Goal: Information Seeking & Learning: Learn about a topic

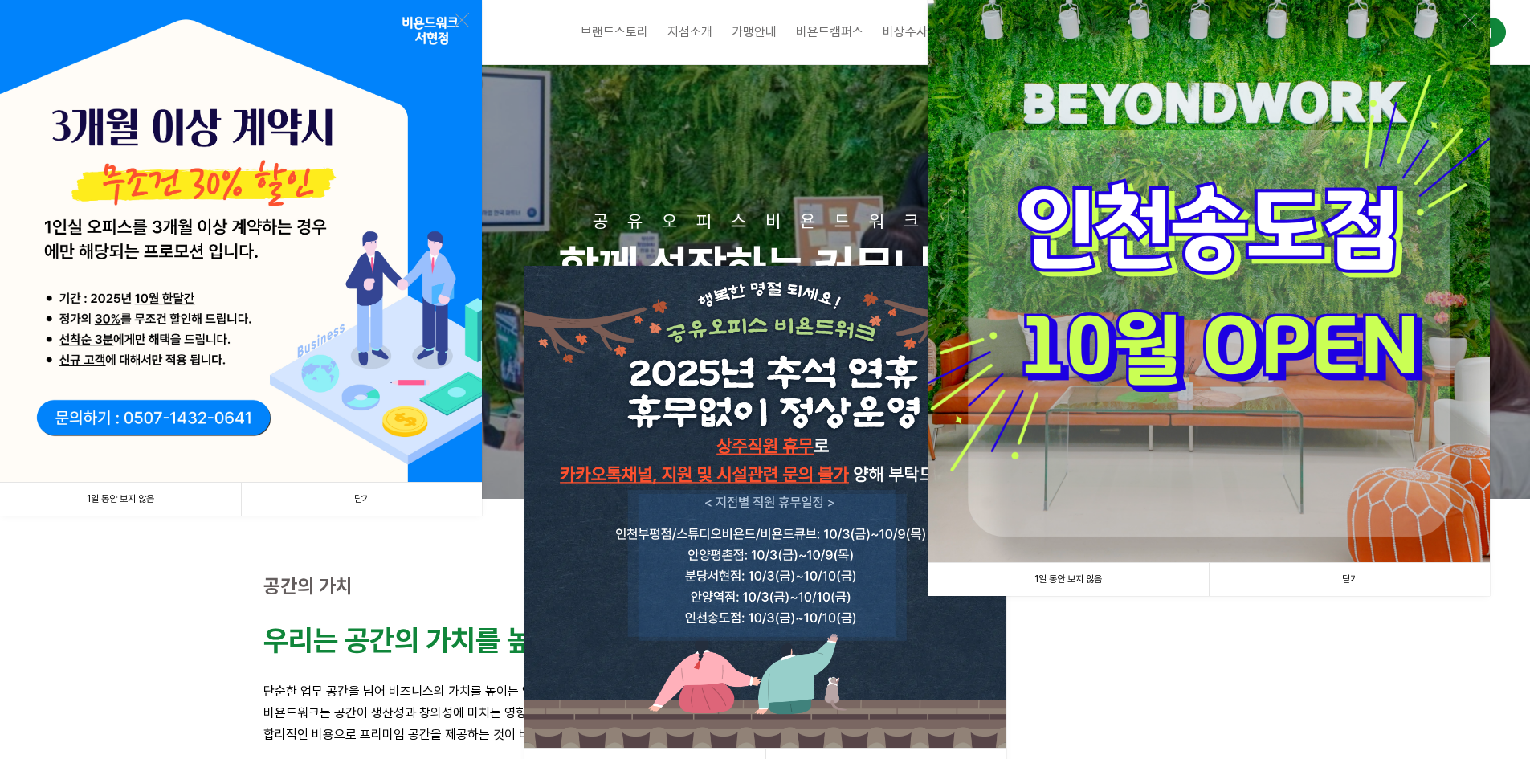
click at [1075, 571] on link "1일 동안 보지 않음" at bounding box center [1067, 579] width 281 height 33
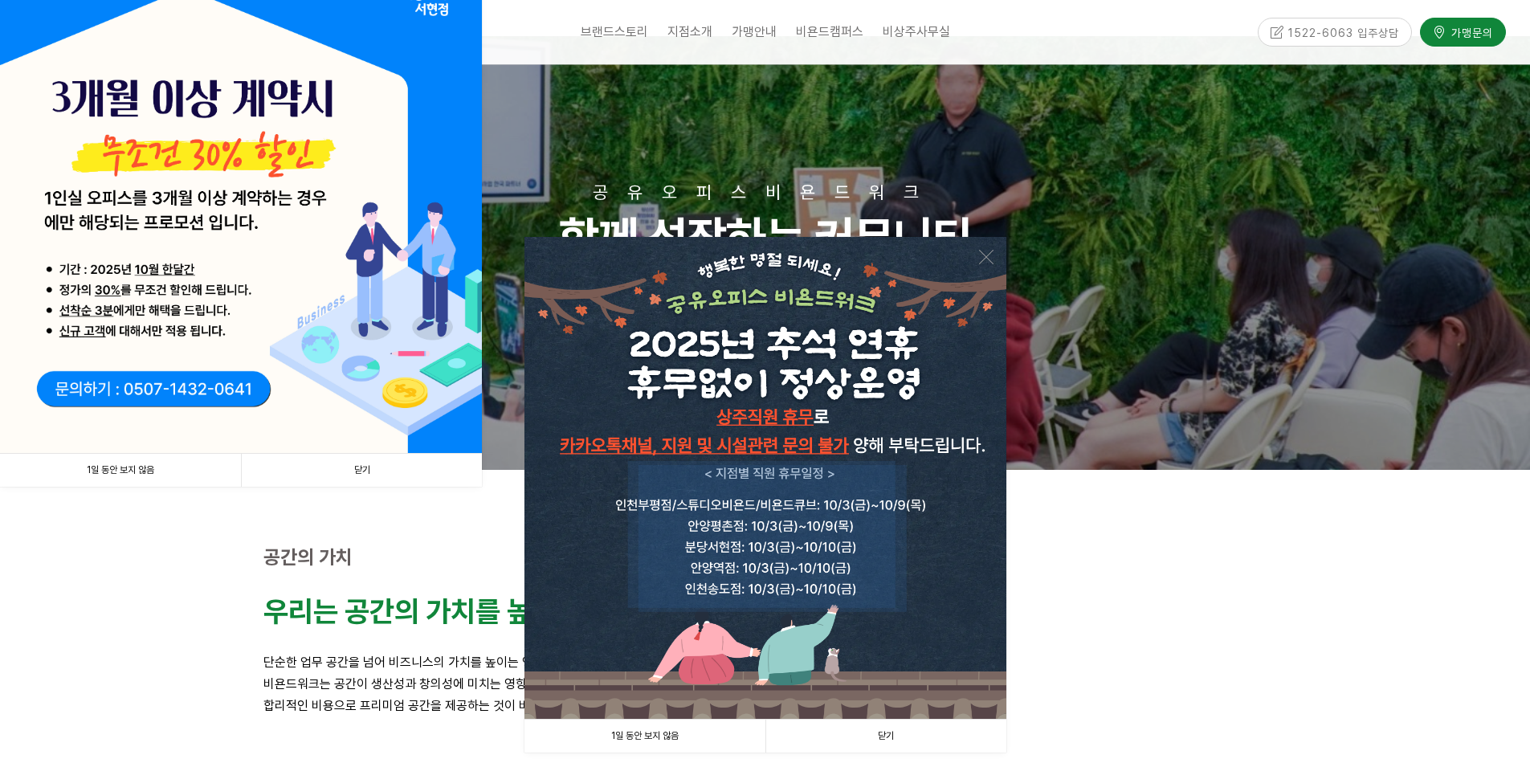
scroll to position [80, 0]
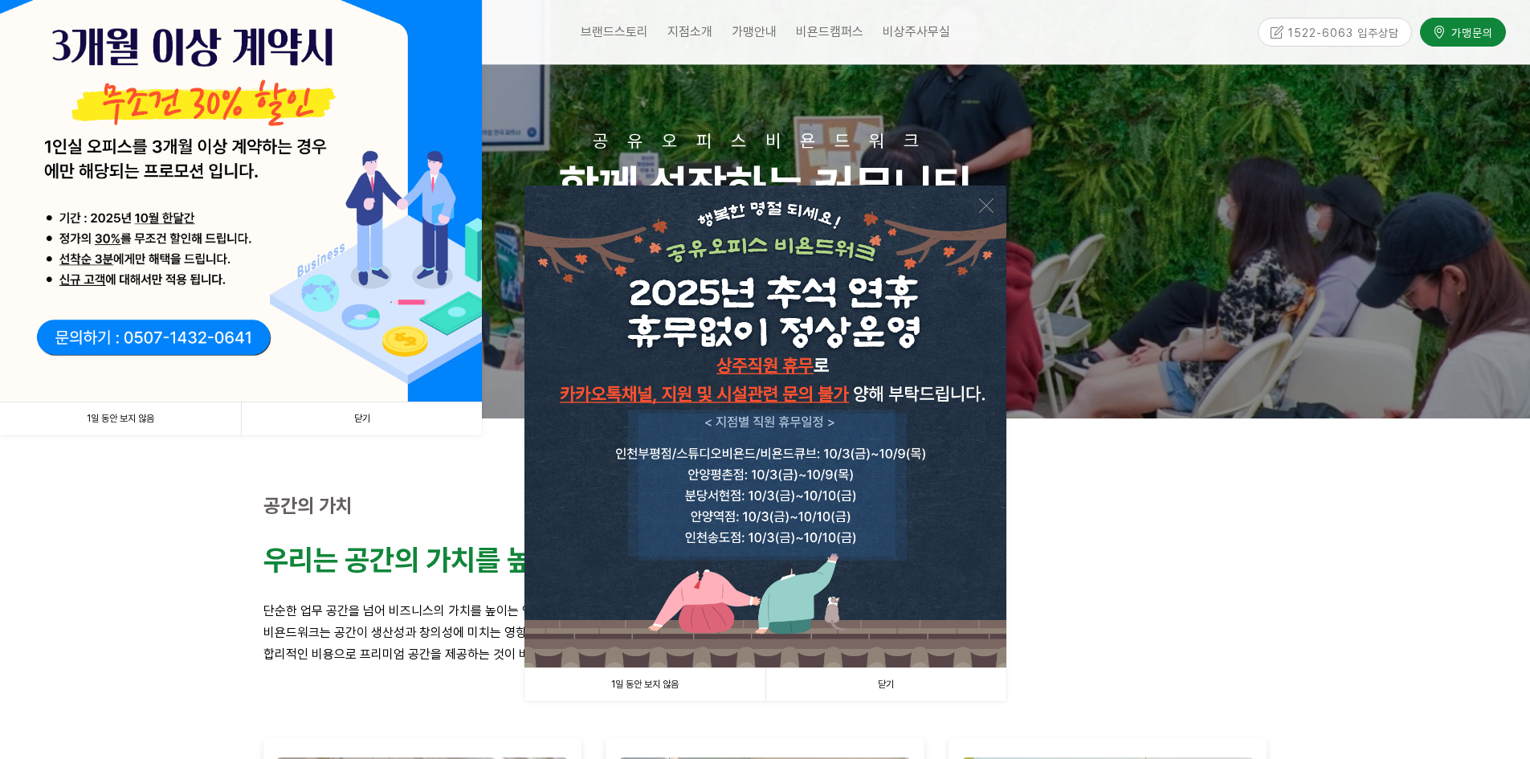
drag, startPoint x: 156, startPoint y: 413, endPoint x: 624, endPoint y: 663, distance: 530.9
click at [156, 413] on link "1일 동안 보지 않음" at bounding box center [120, 418] width 241 height 33
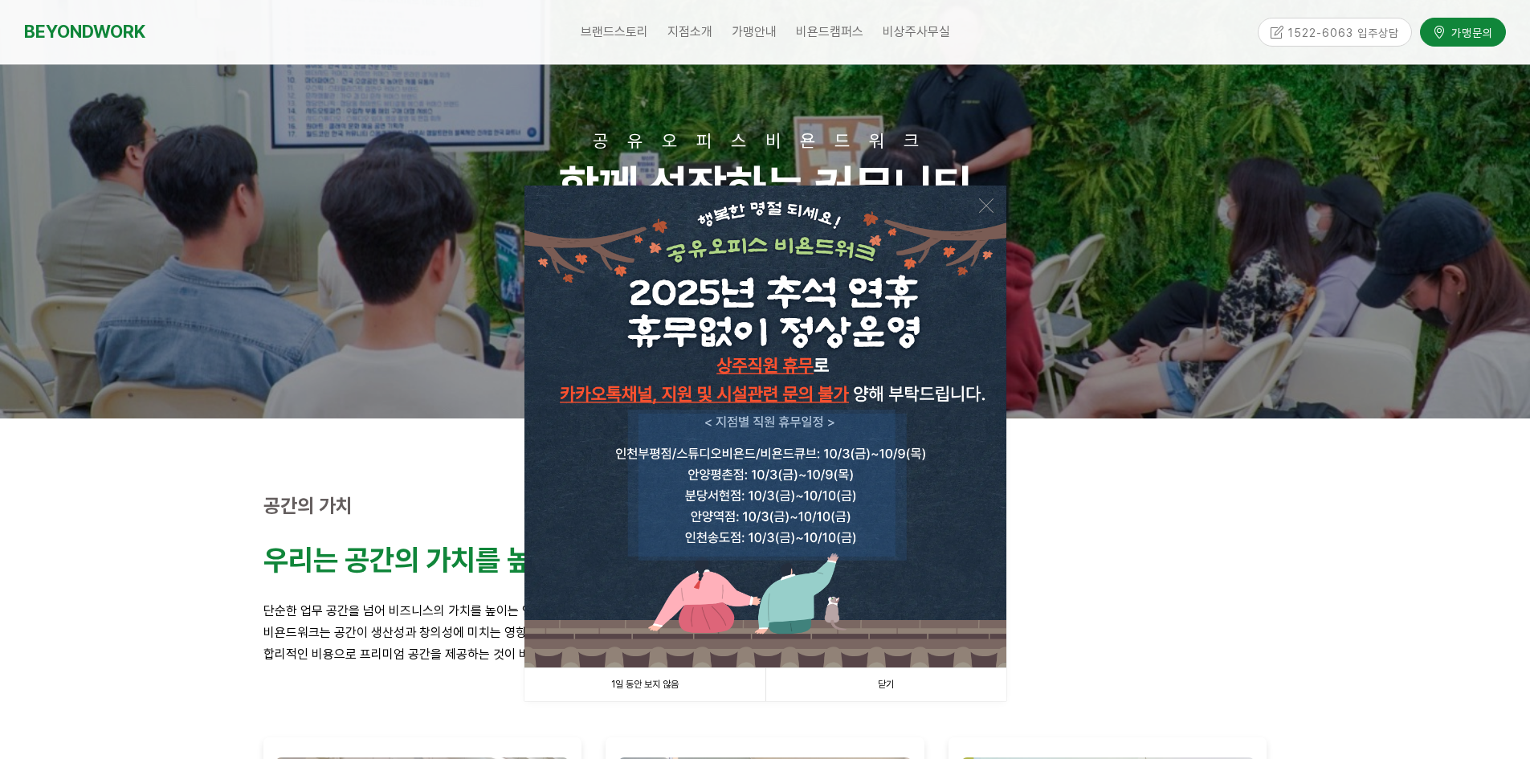
click at [601, 674] on link "1일 동안 보지 않음" at bounding box center [644, 684] width 241 height 33
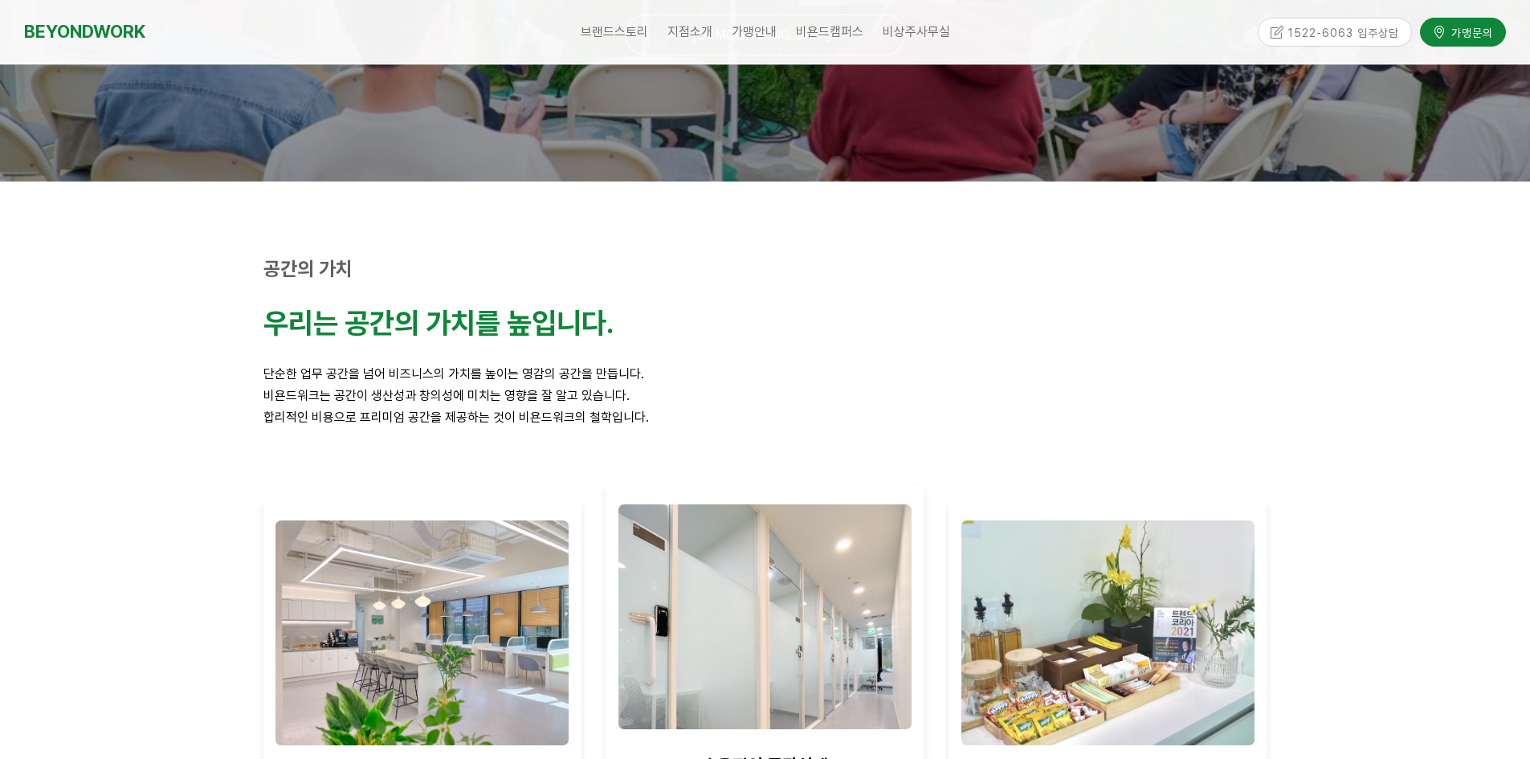
scroll to position [642, 0]
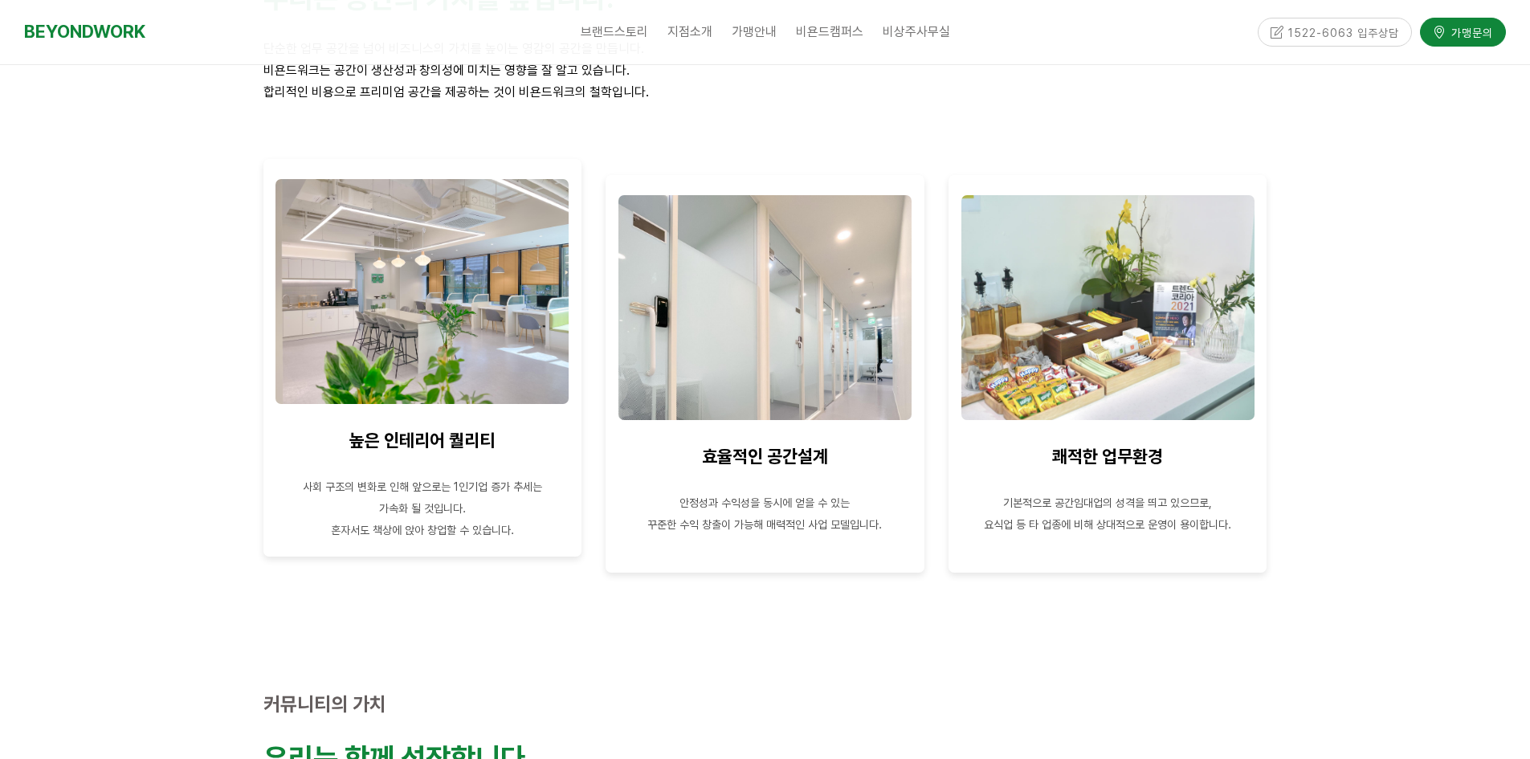
click at [458, 389] on img at bounding box center [421, 291] width 293 height 225
click at [453, 325] on img at bounding box center [421, 291] width 293 height 225
click at [454, 467] on p at bounding box center [422, 465] width 295 height 22
click at [430, 515] on span "가속화 될 것입니다." at bounding box center [422, 507] width 87 height 15
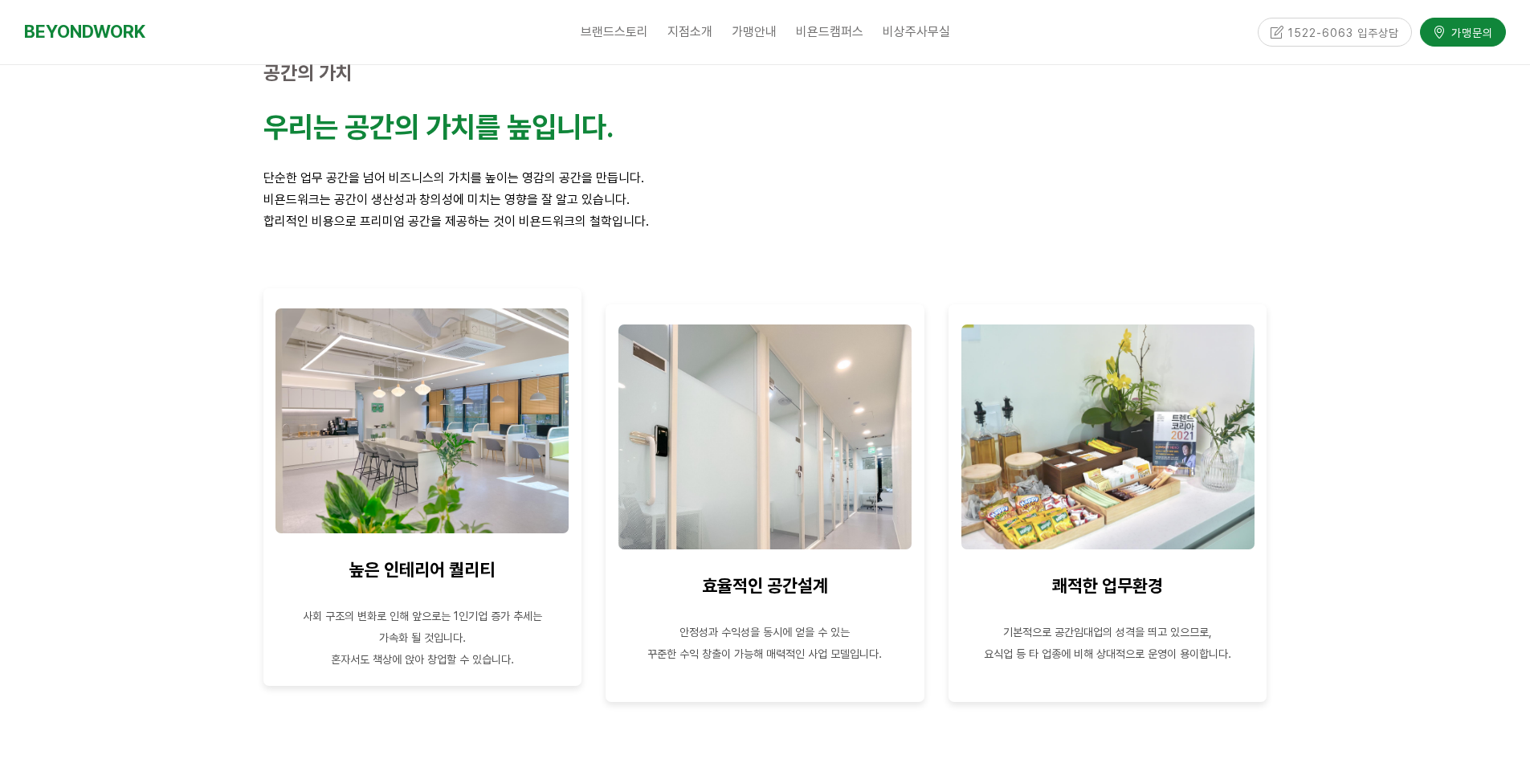
scroll to position [562, 0]
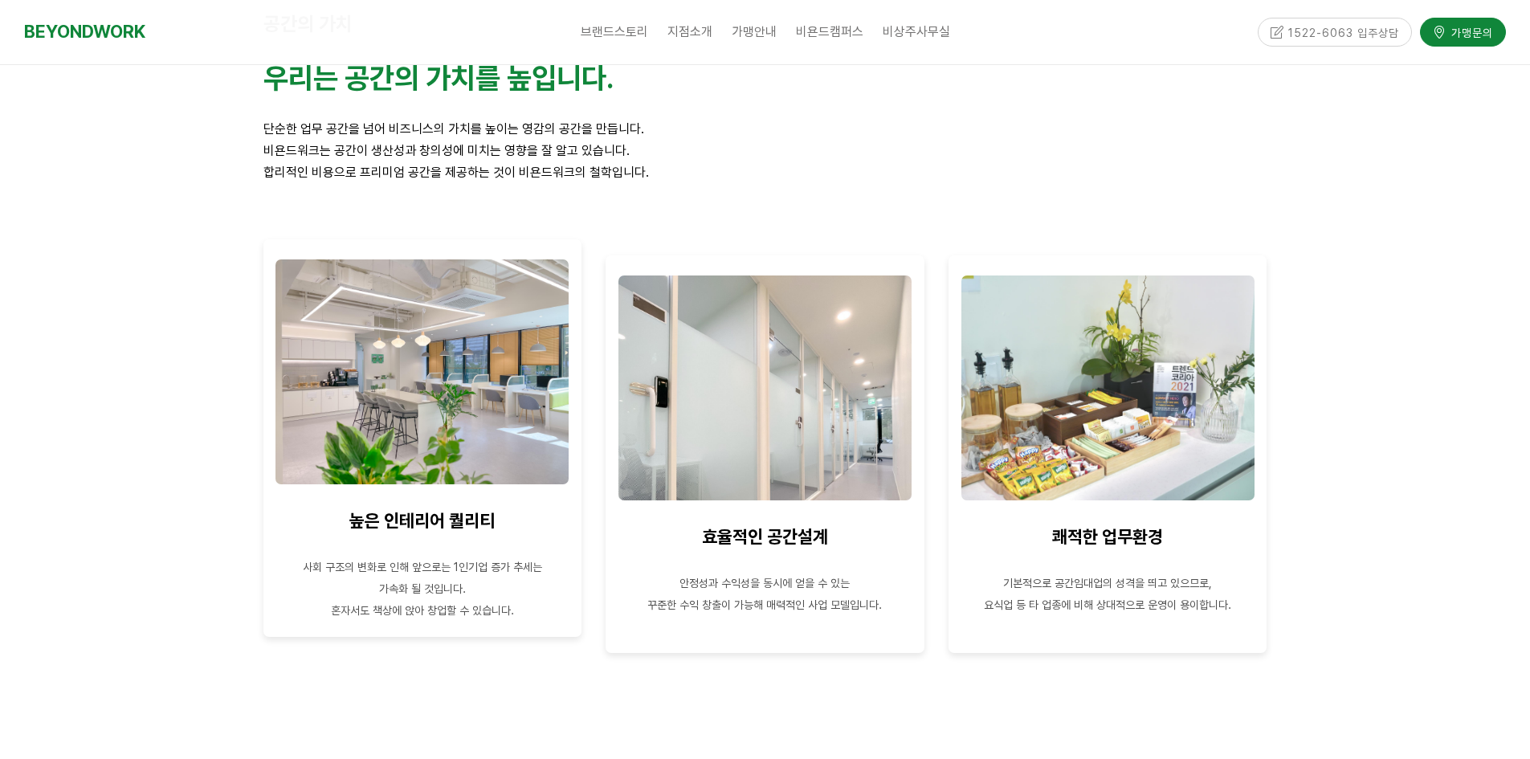
drag, startPoint x: 313, startPoint y: 565, endPoint x: 511, endPoint y: 631, distance: 209.0
click at [528, 585] on div "높은 인테리어 퀄리티 사회 구조의 변화로 인해 앞으로는 1인기업 증가 추세는 가속화 될 것입니다. 혼자서도 책상에 앉아 창업할 수 있습니다." at bounding box center [422, 437] width 295 height 365
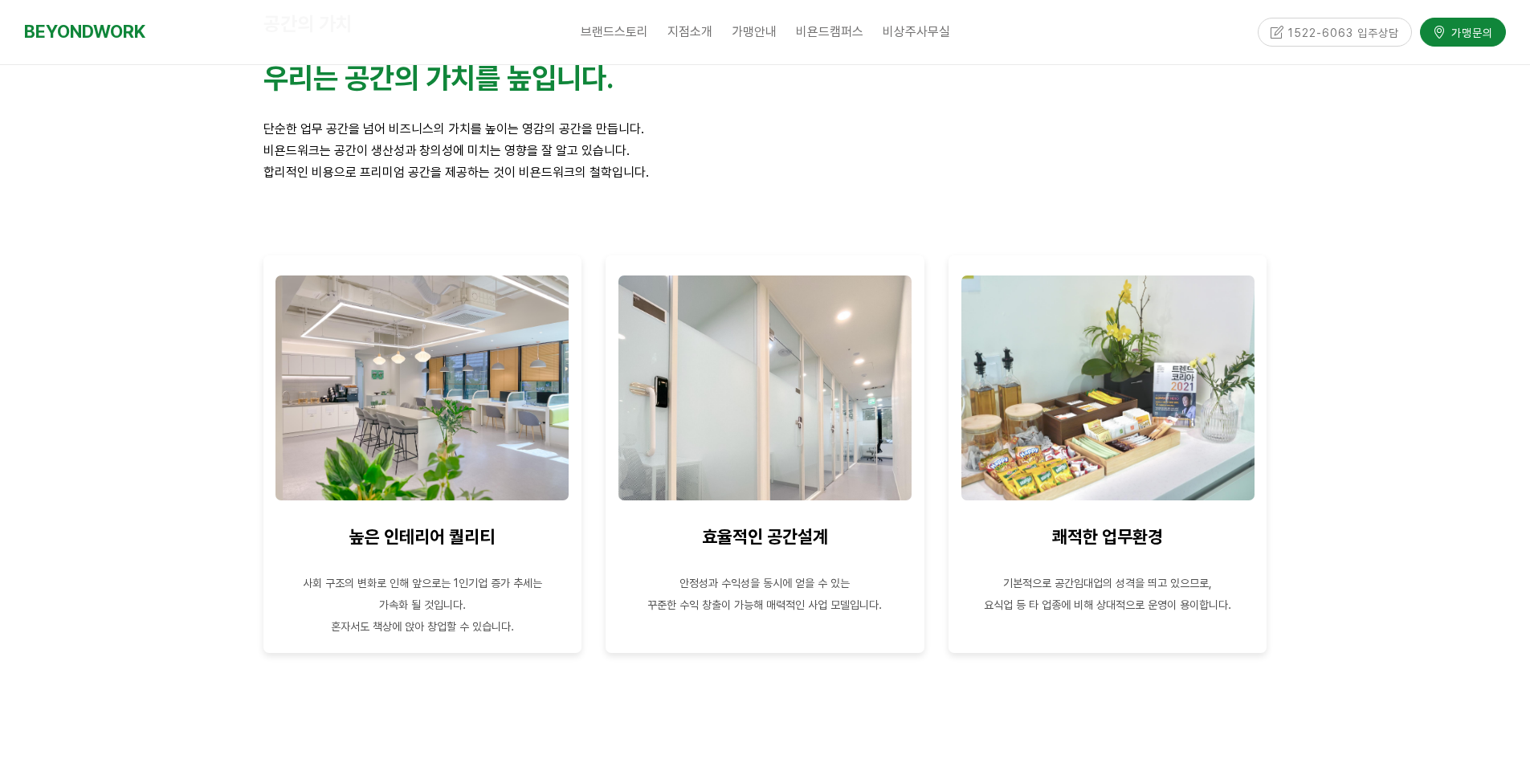
drag, startPoint x: 527, startPoint y: 687, endPoint x: 478, endPoint y: 675, distance: 50.3
click at [479, 674] on div at bounding box center [422, 689] width 343 height 48
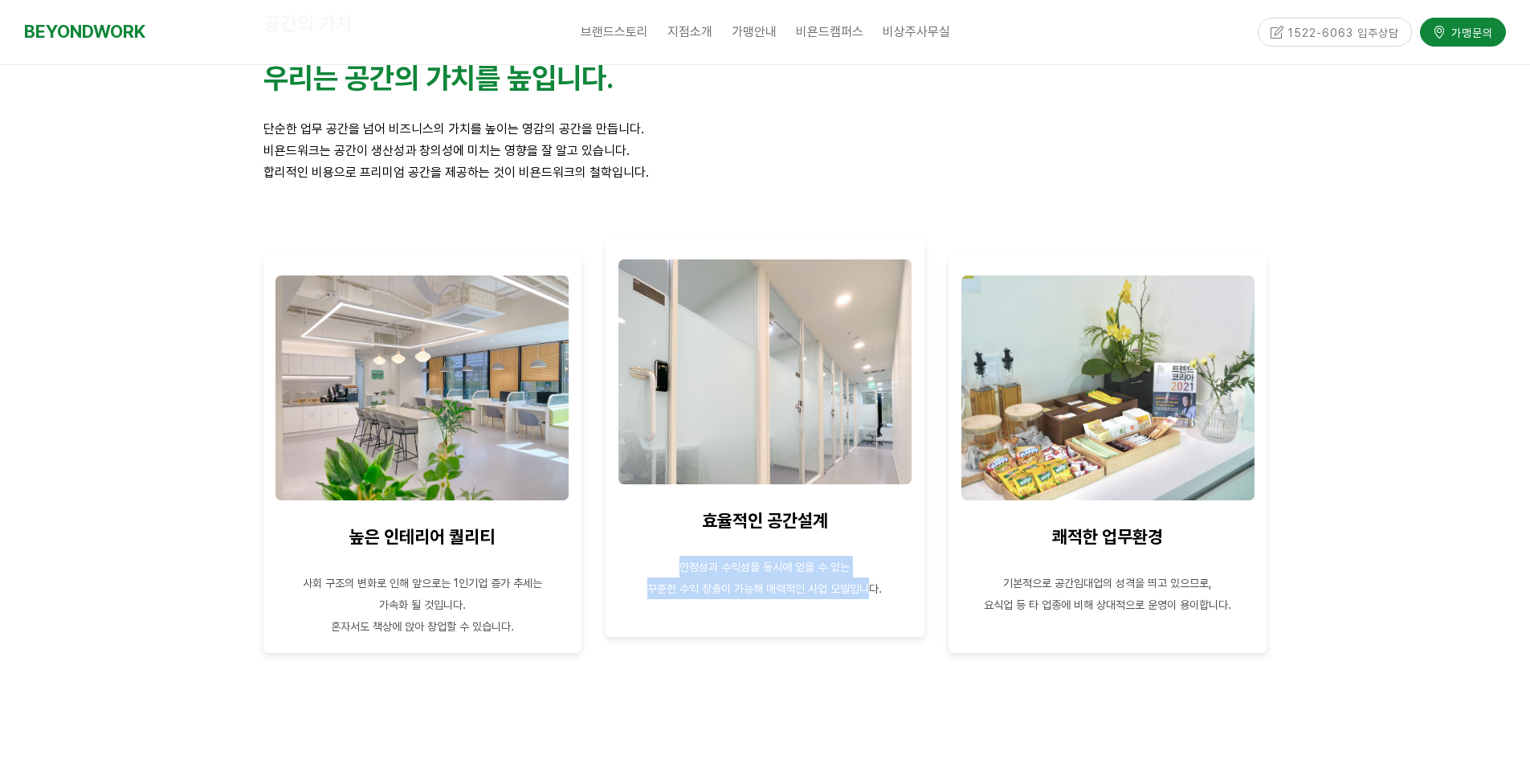
drag, startPoint x: 701, startPoint y: 568, endPoint x: 850, endPoint y: 670, distance: 180.2
click at [874, 597] on div "효율적인 공간설계 안정성과 수익성을 동시에 얻을 수 있는 꾸준한 수익 창출이 가능해 매력적인 사업 모델입니다." at bounding box center [764, 437] width 295 height 365
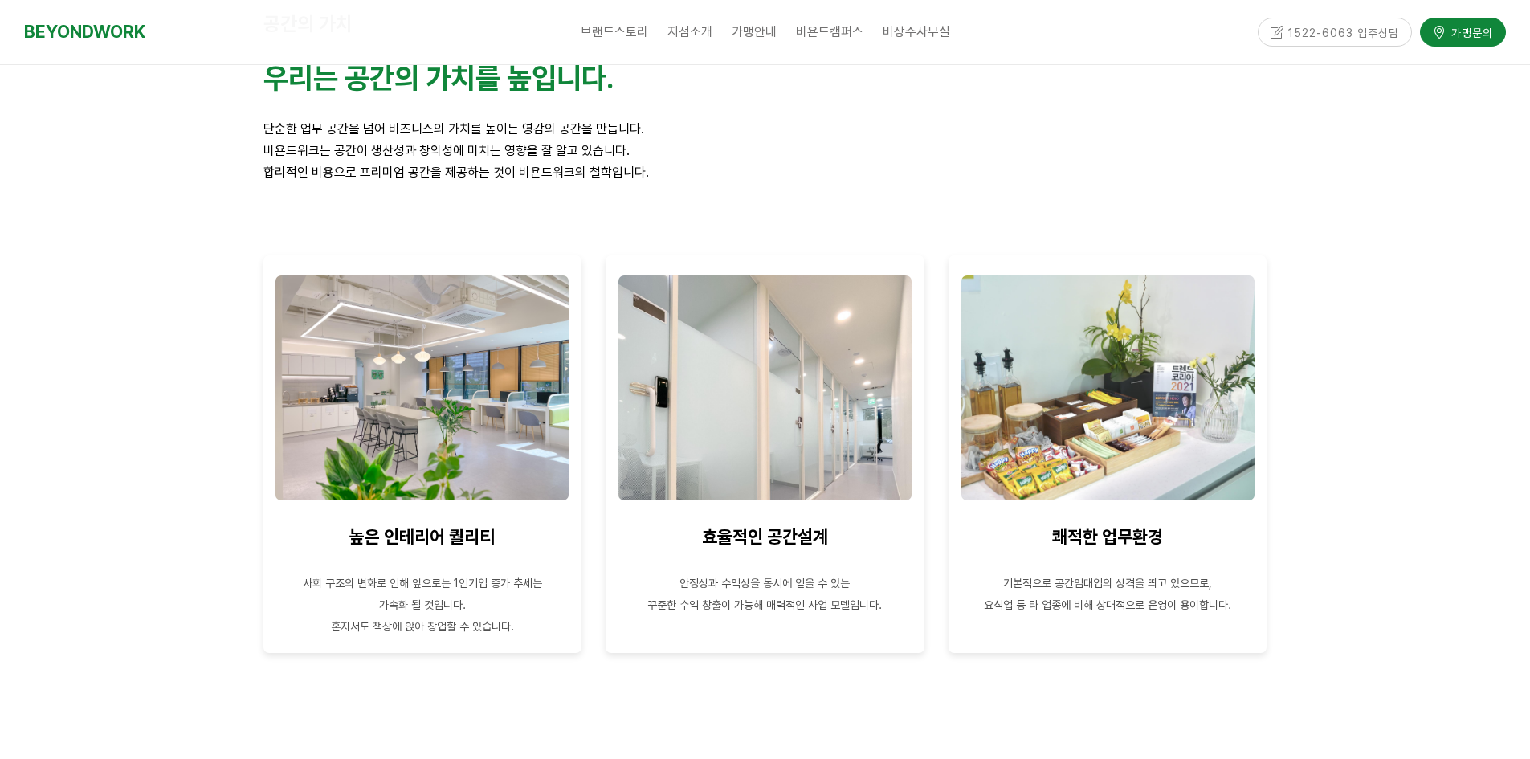
click at [850, 670] on div at bounding box center [764, 689] width 343 height 48
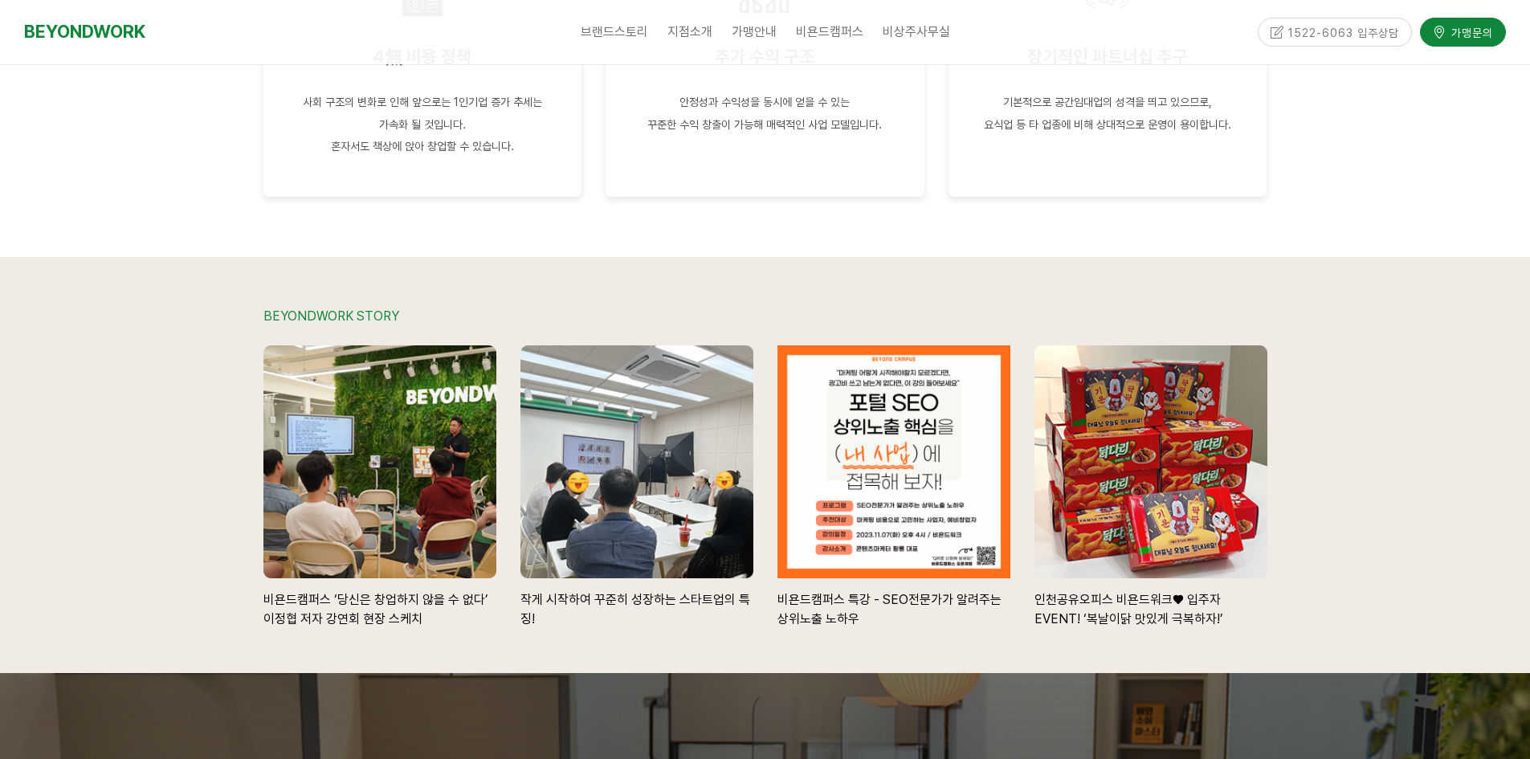
scroll to position [3212, 0]
